Goal: Use online tool/utility: Utilize a website feature to perform a specific function

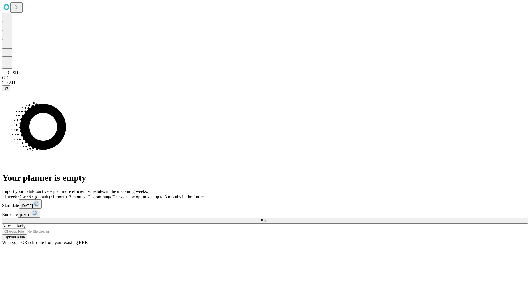
click at [269, 219] on span "Fetch" at bounding box center [264, 221] width 9 height 4
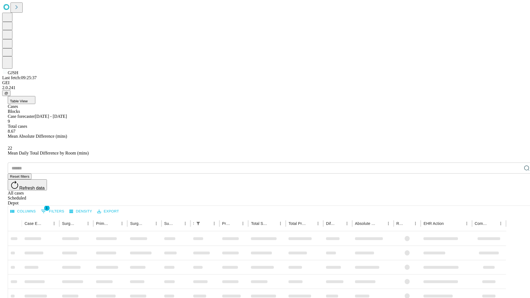
click at [516, 201] on div "Depot" at bounding box center [271, 203] width 526 height 5
